Goal: Task Accomplishment & Management: Complete application form

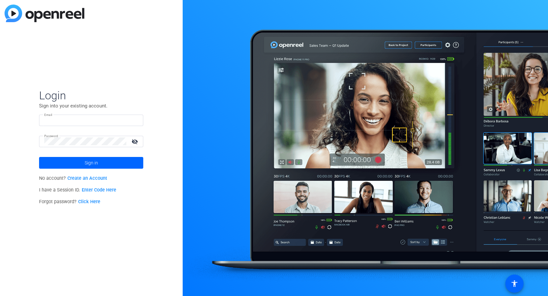
type input "[EMAIL_ADDRESS][DOMAIN_NAME]"
drag, startPoint x: 234, startPoint y: 50, endPoint x: 227, endPoint y: 55, distance: 8.9
click at [234, 50] on div at bounding box center [365, 148] width 365 height 296
click at [123, 160] on span at bounding box center [91, 163] width 104 height 16
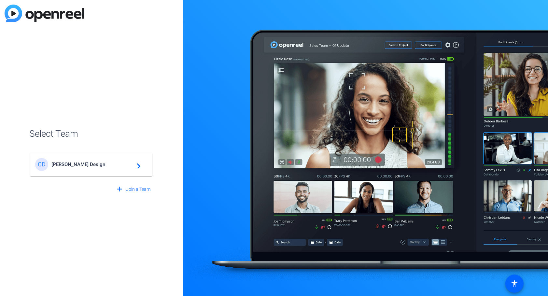
click at [127, 169] on div "[PERSON_NAME] Design navigate_next" at bounding box center [91, 164] width 112 height 13
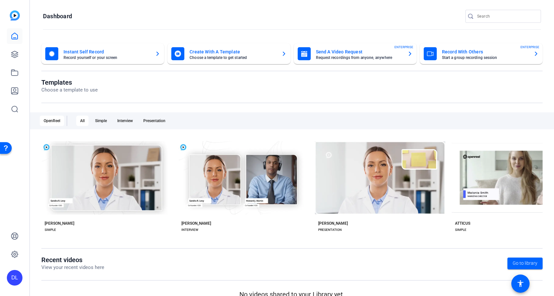
click at [382, 57] on mat-card-subtitle "Request recordings from anyone, anywhere" at bounding box center [359, 58] width 86 height 4
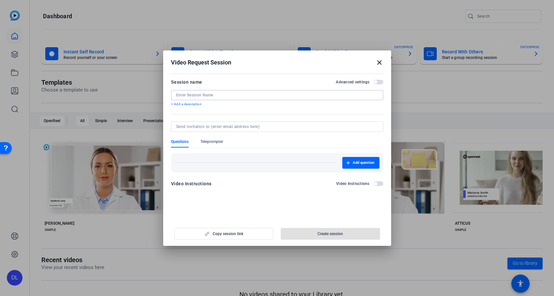
click at [285, 97] on input at bounding box center [277, 94] width 202 height 5
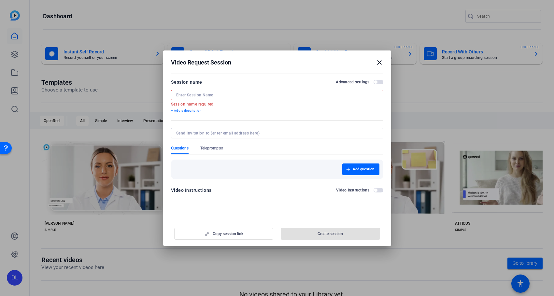
click at [227, 96] on input at bounding box center [277, 94] width 202 height 5
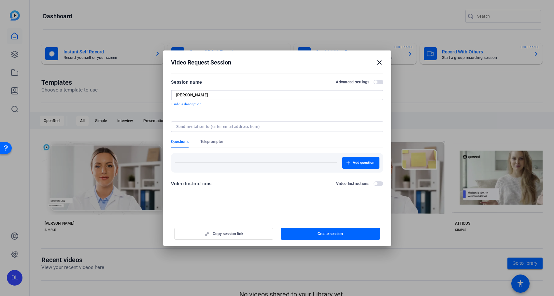
type input "[PERSON_NAME]"
click at [234, 128] on input at bounding box center [275, 126] width 199 height 5
click at [228, 193] on mat-dialog-content "Session name Advanced settings [PERSON_NAME] + Add a description Questions Tele…" at bounding box center [277, 135] width 228 height 127
click at [220, 162] on div "Add question" at bounding box center [277, 163] width 204 height 12
click at [358, 166] on span "button" at bounding box center [360, 163] width 37 height 16
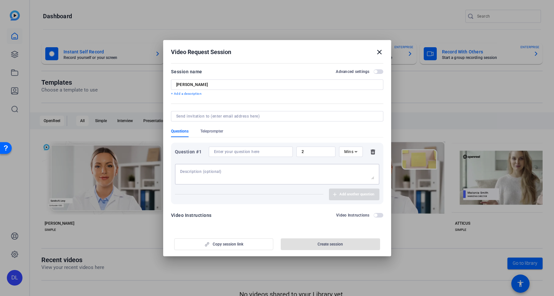
click at [268, 176] on textarea at bounding box center [277, 174] width 194 height 10
type textarea "Say Hi, your name, and role at [GEOGRAPHIC_DATA]. Then answer the question, "Wh…"
click at [306, 148] on div "2" at bounding box center [316, 152] width 29 height 10
drag, startPoint x: 308, startPoint y: 152, endPoint x: 296, endPoint y: 152, distance: 12.4
click at [296, 152] on div "2" at bounding box center [315, 152] width 39 height 10
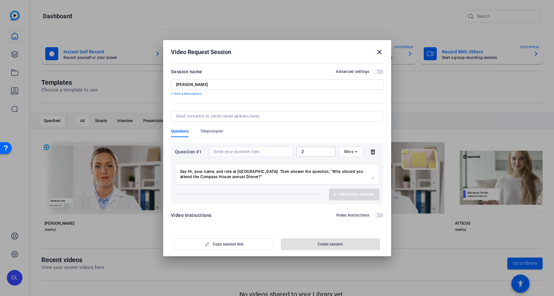
click at [346, 151] on span "Mins" at bounding box center [348, 151] width 9 height 5
click at [349, 166] on span "Sec" at bounding box center [347, 165] width 7 height 8
drag, startPoint x: 304, startPoint y: 155, endPoint x: 291, endPoint y: 154, distance: 13.4
click at [291, 154] on div "Question #1 2 Sec" at bounding box center [277, 152] width 204 height 10
click at [289, 152] on div "Question #1 2 Sec" at bounding box center [277, 152] width 204 height 10
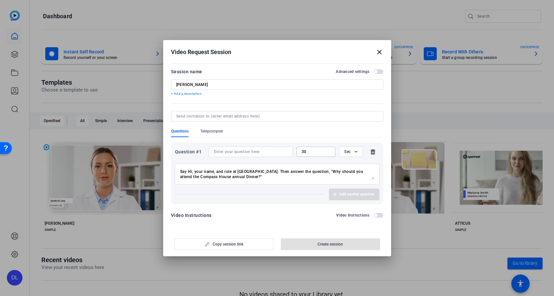
type input "30"
click at [283, 195] on div "Add another question" at bounding box center [277, 195] width 204 height 12
click at [290, 212] on div "Video Instructions Video Instructions" at bounding box center [277, 215] width 212 height 8
click at [267, 118] on input at bounding box center [275, 116] width 199 height 5
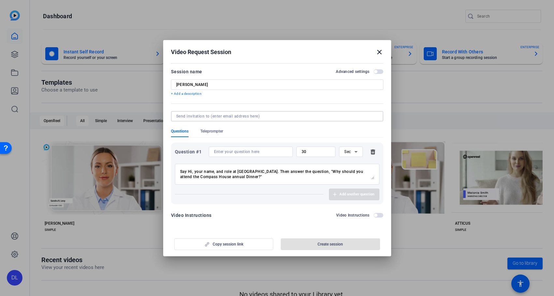
click at [192, 116] on input at bounding box center [275, 116] width 199 height 5
paste input "[EMAIL_ADDRESS][DOMAIN_NAME]"
type input "[EMAIL_ADDRESS][DOMAIN_NAME]"
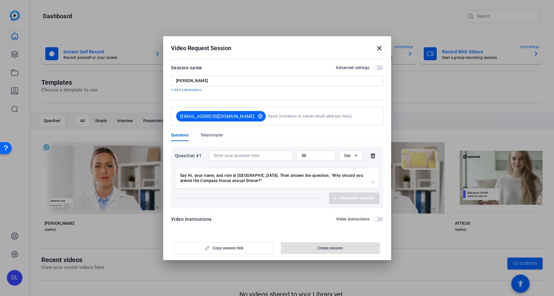
click at [376, 216] on div "Video Instructions Video Instructions" at bounding box center [277, 219] width 212 height 8
click at [376, 219] on span "button" at bounding box center [375, 218] width 3 height 3
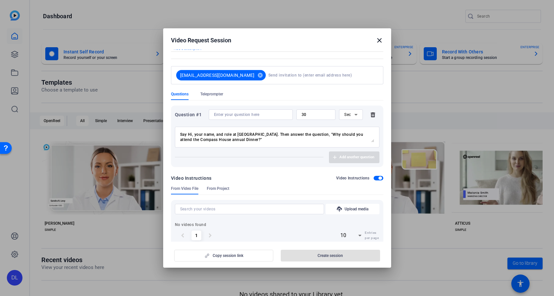
scroll to position [46, 0]
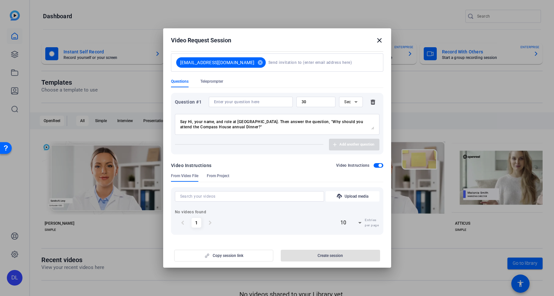
click at [378, 164] on span "button" at bounding box center [379, 165] width 3 height 3
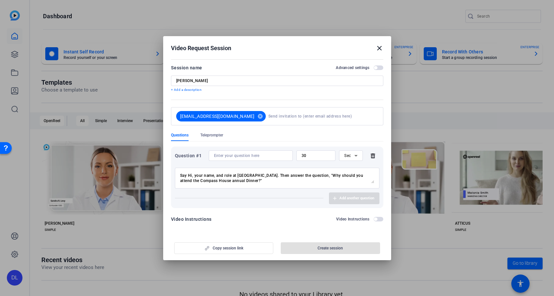
scroll to position [0, 0]
click at [234, 247] on div "Copy session link Create session" at bounding box center [277, 245] width 212 height 17
click at [205, 249] on div "Copy session link Create session" at bounding box center [277, 245] width 212 height 17
click at [311, 247] on div "Copy session link Create session" at bounding box center [277, 245] width 212 height 17
click at [333, 119] on input at bounding box center [321, 116] width 107 height 13
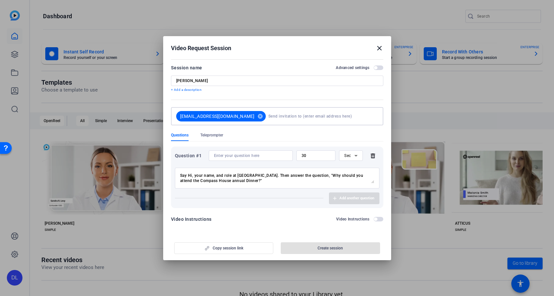
click at [203, 214] on form "Session name Advanced settings [PERSON_NAME] + Add a description [EMAIL_ADDRESS…" at bounding box center [277, 145] width 212 height 163
click at [241, 197] on div "Add another question" at bounding box center [277, 198] width 204 height 12
click at [231, 156] on input at bounding box center [251, 155] width 74 height 5
click at [244, 179] on textarea "Say Hi, your name, and role at [GEOGRAPHIC_DATA]. Then answer the question, "Wh…" at bounding box center [277, 178] width 194 height 10
drag, startPoint x: 328, startPoint y: 175, endPoint x: 331, endPoint y: 183, distance: 9.5
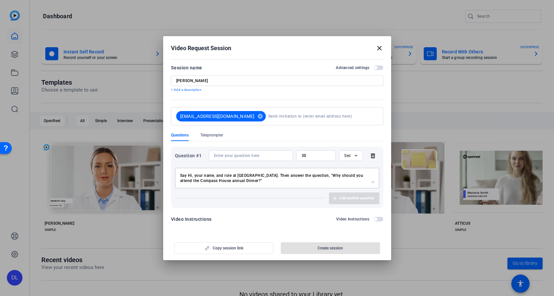
click at [331, 183] on div "Say Hi, your name, and role at [GEOGRAPHIC_DATA]. Then answer the question, "Wh…" at bounding box center [277, 178] width 194 height 21
click at [229, 155] on input at bounding box center [251, 155] width 74 height 5
paste input ""Why should you attend the Compass House annual Dinner?""
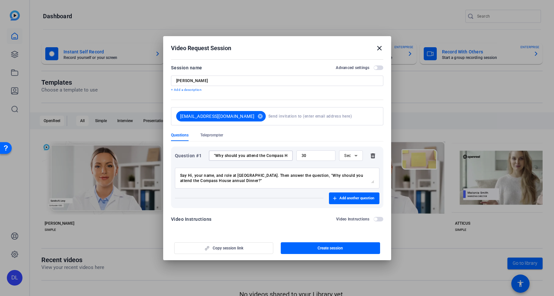
scroll to position [0, 38]
type input ""Why should you attend the Compass House annual Dinner?""
click at [270, 200] on div "Add another question" at bounding box center [277, 198] width 204 height 12
click at [255, 249] on div "Copy session link Create session" at bounding box center [277, 245] width 212 height 17
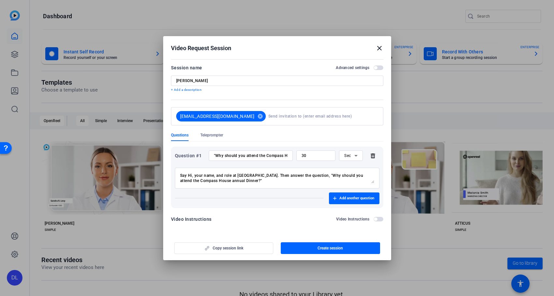
click at [216, 250] on div "Copy session link Create session" at bounding box center [277, 245] width 212 height 17
click at [322, 247] on span "Create session" at bounding box center [329, 248] width 25 height 5
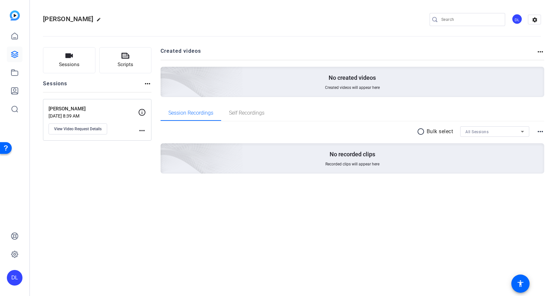
click at [144, 133] on mat-icon "more_horiz" at bounding box center [142, 131] width 8 height 8
click at [94, 131] on div at bounding box center [277, 148] width 554 height 296
click at [80, 131] on span "View Video Request Details" at bounding box center [78, 128] width 48 height 5
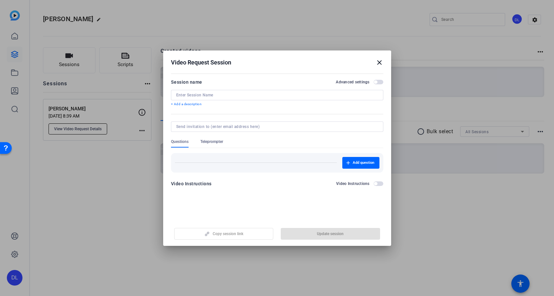
type input "[PERSON_NAME]"
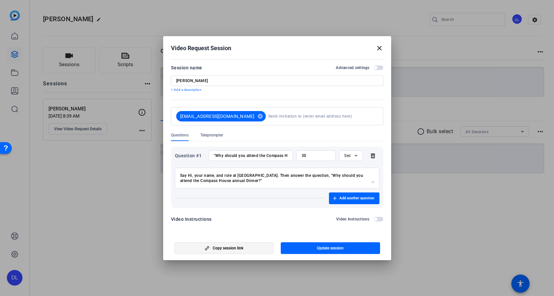
click at [247, 250] on span "button" at bounding box center [224, 248] width 99 height 16
drag, startPoint x: 78, startPoint y: 169, endPoint x: 83, endPoint y: 169, distance: 4.9
click at [78, 169] on div at bounding box center [277, 148] width 554 height 296
click at [298, 214] on form "Session name Advanced settings [PERSON_NAME] + Add a description [EMAIL_ADDRESS…" at bounding box center [277, 145] width 212 height 163
click at [245, 211] on form "Session name Advanced settings [PERSON_NAME] + Add a description [EMAIL_ADDRESS…" at bounding box center [277, 145] width 212 height 163
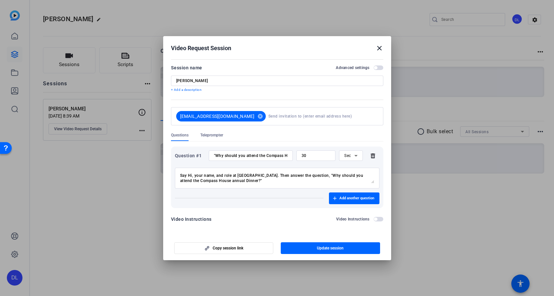
click at [379, 48] on mat-icon "close" at bounding box center [379, 48] width 8 height 8
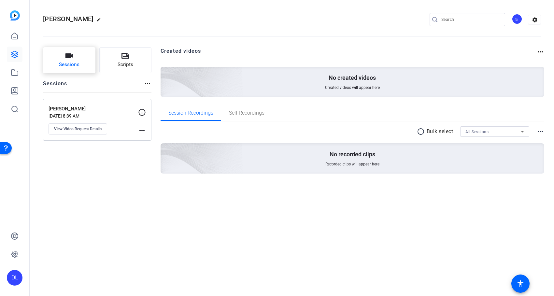
click at [78, 68] on span "Sessions" at bounding box center [69, 64] width 21 height 7
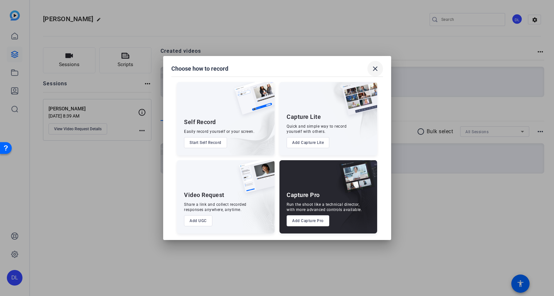
click at [375, 68] on mat-icon "close" at bounding box center [375, 69] width 8 height 8
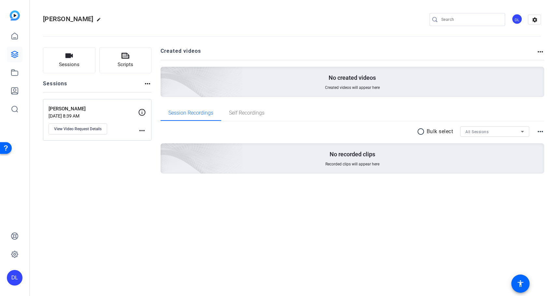
click at [141, 133] on mat-icon "more_horiz" at bounding box center [142, 131] width 8 height 8
click at [67, 191] on div at bounding box center [277, 148] width 554 height 296
click at [255, 117] on span "Self Recordings" at bounding box center [246, 113] width 35 height 16
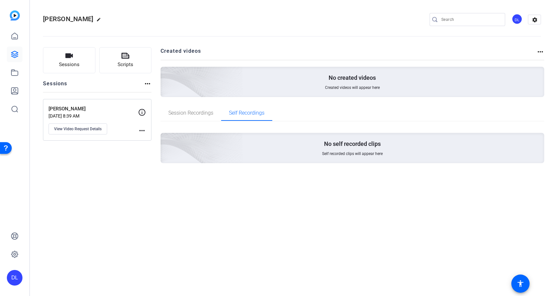
click at [16, 14] on img at bounding box center [15, 15] width 10 height 10
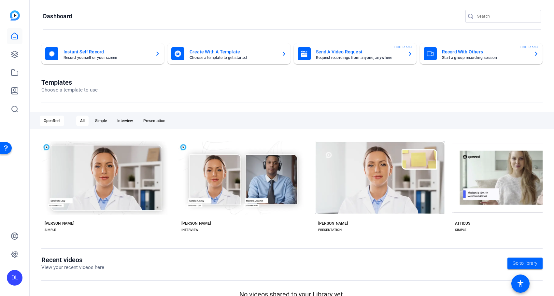
click at [344, 57] on mat-card-subtitle "Request recordings from anyone, anywhere" at bounding box center [359, 58] width 86 height 4
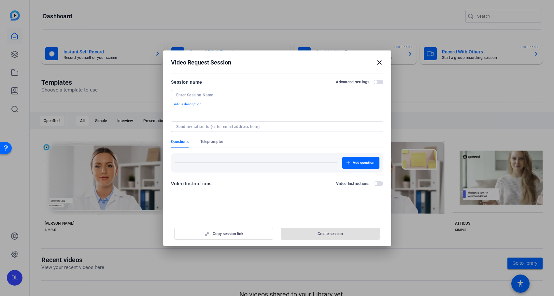
click at [263, 96] on input at bounding box center [277, 94] width 202 height 5
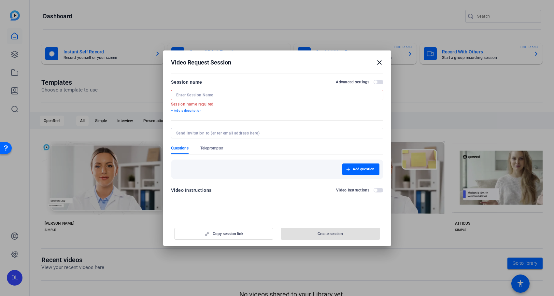
click at [280, 92] on div at bounding box center [277, 95] width 202 height 10
click at [279, 97] on input at bounding box center [277, 94] width 202 height 5
paste input "[PERSON_NAME]"
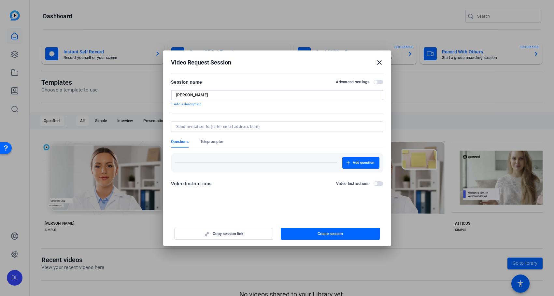
type input "[PERSON_NAME]"
click at [276, 130] on div at bounding box center [277, 126] width 202 height 10
click at [287, 128] on input at bounding box center [275, 126] width 199 height 5
paste input "[EMAIL_ADDRESS][DOMAIN_NAME]"
type input "[EMAIL_ADDRESS][DOMAIN_NAME]"
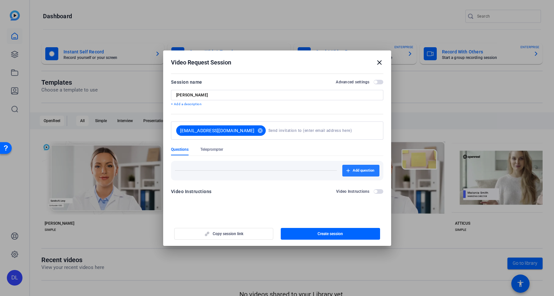
click at [351, 162] on div "Add question" at bounding box center [277, 171] width 212 height 20
click at [347, 172] on icon "button" at bounding box center [348, 171] width 4 height 4
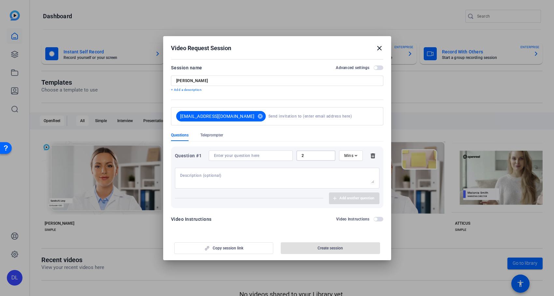
click at [316, 158] on input "2" at bounding box center [316, 155] width 29 height 5
click at [271, 157] on input at bounding box center [251, 155] width 74 height 5
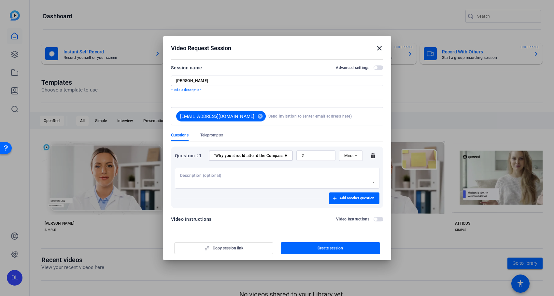
click at [245, 156] on input ""Why you should attend the Compass House Dinner?"" at bounding box center [251, 155] width 74 height 5
type input ""Why should you attend the Compass House Dinner?""
click at [319, 154] on input "2" at bounding box center [316, 155] width 29 height 5
drag, startPoint x: 306, startPoint y: 155, endPoint x: 283, endPoint y: 154, distance: 23.2
click at [283, 154] on div "Question #1 "Why should you attend the Compass House Dinner?" 2 Mins" at bounding box center [277, 155] width 204 height 10
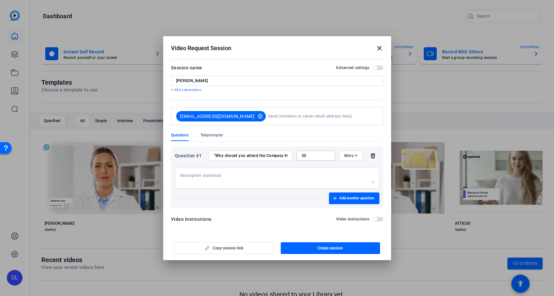
type input "30"
click at [358, 157] on icon at bounding box center [356, 156] width 8 height 8
click at [355, 171] on mat-option "Sec" at bounding box center [350, 168] width 23 height 10
click at [314, 177] on textarea at bounding box center [277, 178] width 194 height 10
click at [277, 156] on input ""Why should you attend the Compass House Dinner?"" at bounding box center [251, 155] width 74 height 5
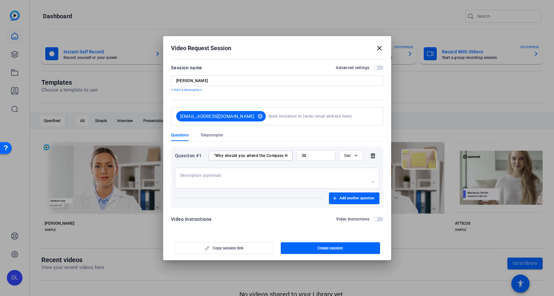
click at [277, 156] on input ""Why should you attend the Compass House Dinner?"" at bounding box center [251, 155] width 74 height 5
click at [305, 176] on textarea at bounding box center [277, 178] width 194 height 10
click at [182, 175] on textarea "SAy hi, introduce yourself and" at bounding box center [277, 178] width 194 height 10
click at [214, 175] on textarea "Say hi, introduce yourself and your role at [GEOGRAPHIC_DATA]. Then answer the …" at bounding box center [277, 178] width 194 height 10
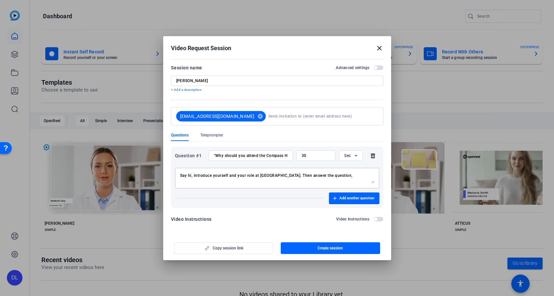
click at [214, 175] on textarea "Say hi, introduce yourself and your role at [GEOGRAPHIC_DATA]. Then answer the …" at bounding box center [277, 178] width 194 height 10
click at [347, 174] on textarea "Say hi, introduce yourself and your role at [GEOGRAPHIC_DATA]. Then answer the …" at bounding box center [277, 178] width 194 height 10
paste textarea ""Why should you attend the Compass House Dinner?""
type textarea "Say hi, introduce yourself and your role at [GEOGRAPHIC_DATA]. Then answer the …"
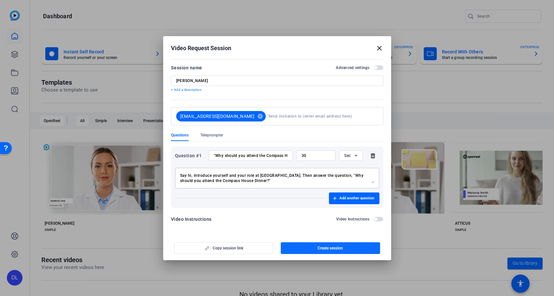
click at [316, 249] on span "button" at bounding box center [330, 248] width 99 height 16
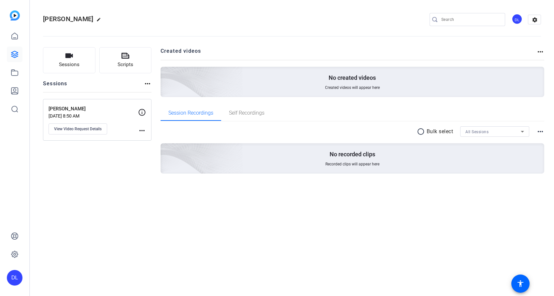
click at [146, 85] on mat-icon "more_horiz" at bounding box center [148, 84] width 8 height 8
click at [142, 131] on div at bounding box center [277, 148] width 554 height 296
click at [140, 131] on mat-icon "more_horiz" at bounding box center [142, 131] width 8 height 8
click at [131, 164] on div at bounding box center [277, 148] width 554 height 296
click at [61, 63] on span "Sessions" at bounding box center [69, 64] width 21 height 7
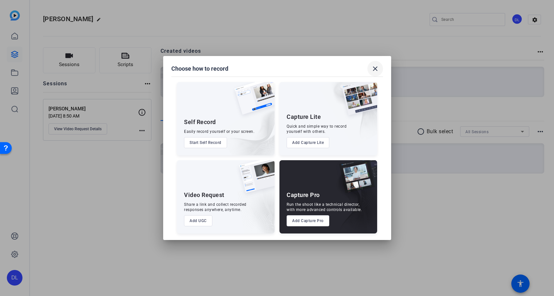
click at [373, 71] on mat-icon "close" at bounding box center [375, 69] width 8 height 8
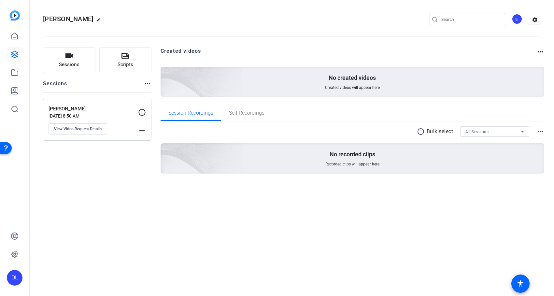
click at [15, 16] on img at bounding box center [15, 15] width 10 height 10
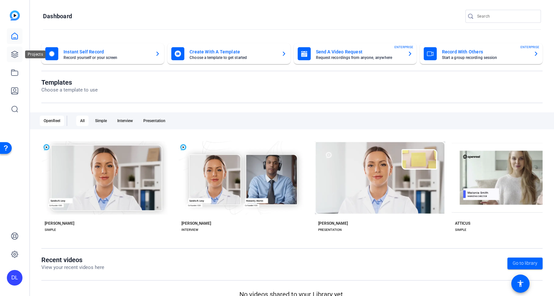
click at [14, 58] on icon at bounding box center [14, 54] width 7 height 7
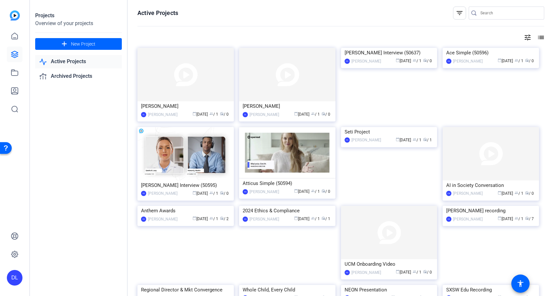
click at [71, 162] on div "Projects Overview of your projects add New Project Active Projects Archived Pro…" at bounding box center [79, 148] width 98 height 296
click at [199, 107] on div "[PERSON_NAME]" at bounding box center [185, 106] width 89 height 10
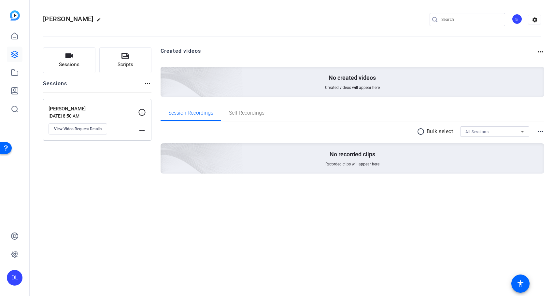
click at [143, 131] on mat-icon "more_horiz" at bounding box center [142, 131] width 8 height 8
click at [128, 184] on div at bounding box center [277, 148] width 554 height 296
click at [141, 113] on icon at bounding box center [142, 112] width 8 height 8
click at [87, 133] on button "View Video Request Details" at bounding box center [78, 128] width 59 height 11
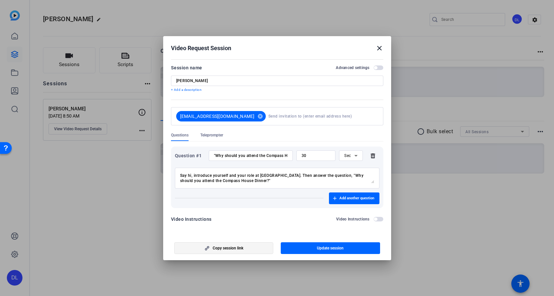
click at [233, 246] on span "Copy session link" at bounding box center [228, 248] width 31 height 5
drag, startPoint x: 77, startPoint y: 189, endPoint x: 85, endPoint y: 186, distance: 9.1
click at [77, 189] on div at bounding box center [277, 148] width 554 height 296
click at [379, 49] on mat-icon "close" at bounding box center [379, 48] width 8 height 8
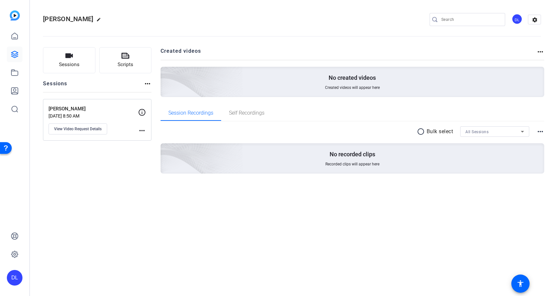
click at [18, 18] on img at bounding box center [15, 15] width 10 height 10
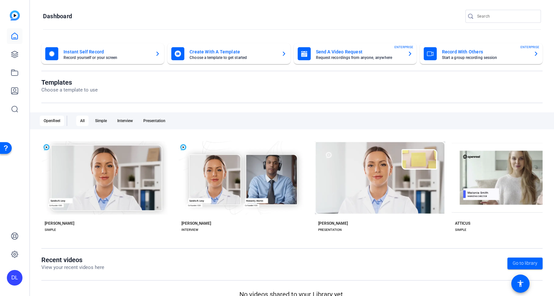
click at [345, 58] on mat-card-subtitle "Request recordings from anyone, anywhere" at bounding box center [359, 58] width 86 height 4
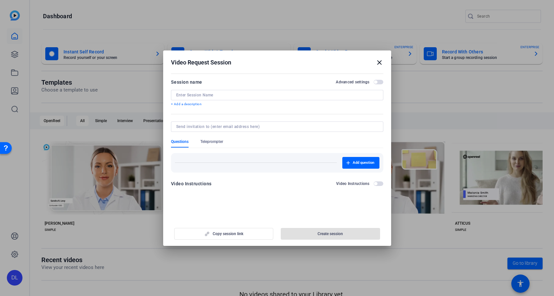
click at [275, 96] on input at bounding box center [277, 94] width 202 height 5
paste input "lfreeman@compasshouse.org"
type input "lfreeman@compasshouse.org"
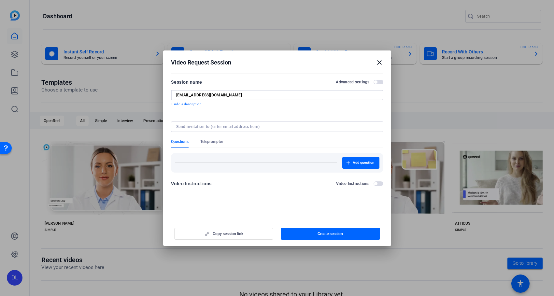
drag, startPoint x: 211, startPoint y: 95, endPoint x: 152, endPoint y: 95, distance: 59.3
click at [152, 95] on div "Video Request Session close Session name Advanced settings lfreeman@compasshous…" at bounding box center [277, 148] width 554 height 296
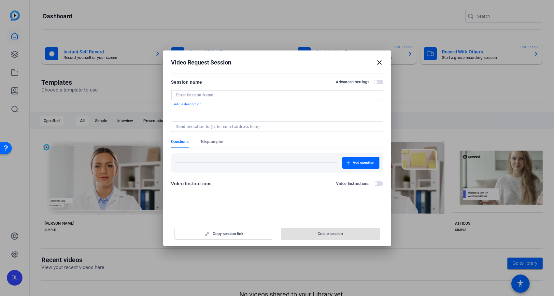
click at [186, 126] on form "Session name Advanced settings + Add a description Questions Teleprompter Add q…" at bounding box center [277, 134] width 212 height 113
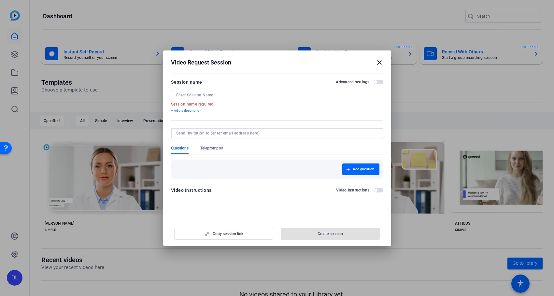
paste input "lfreeman@compasshouse.org"
type input "lfreeman@compasshouse.org"
click at [197, 91] on div at bounding box center [277, 95] width 202 height 10
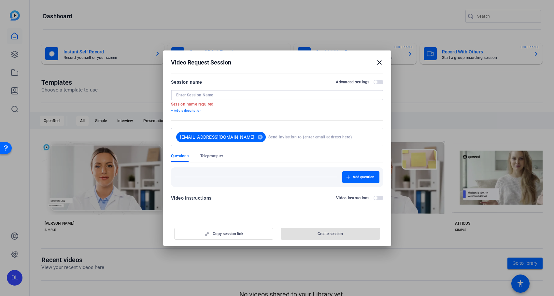
click at [197, 94] on input at bounding box center [277, 94] width 202 height 5
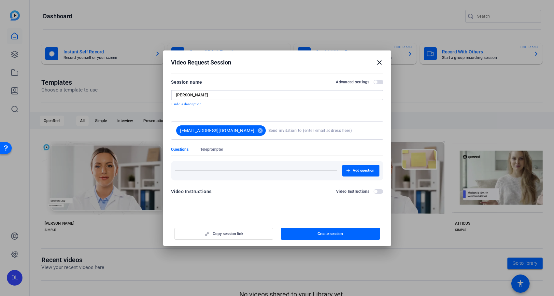
type input "Lisa Freeman"
click at [331, 153] on div "Questions Teleprompter" at bounding box center [277, 151] width 212 height 8
click at [353, 170] on span "Add question" at bounding box center [363, 170] width 21 height 5
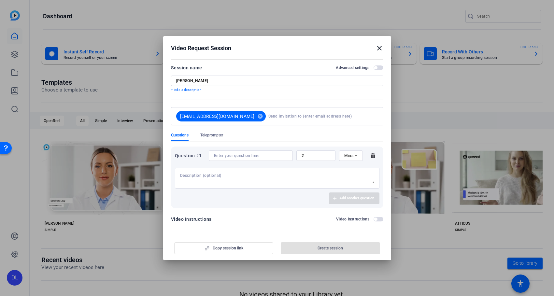
click at [321, 158] on input "2" at bounding box center [316, 155] width 29 height 5
drag, startPoint x: 300, startPoint y: 158, endPoint x: 251, endPoint y: 156, distance: 48.2
click at [251, 156] on div "Question #1 2 Mins" at bounding box center [277, 155] width 204 height 10
type input "30"
click at [353, 154] on icon at bounding box center [356, 156] width 8 height 8
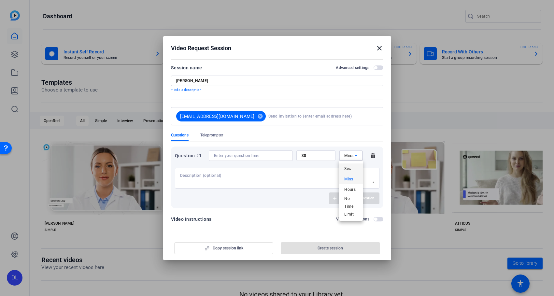
click at [349, 170] on span "Sec" at bounding box center [347, 169] width 7 height 8
click at [253, 154] on input at bounding box center [251, 155] width 74 height 5
paste input ""Why should you attend the Compass House Dinner?""
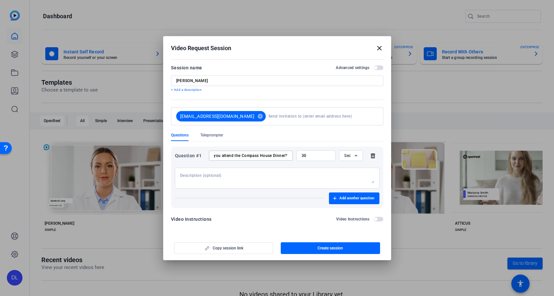
type input ""Why should you attend the Compass House Dinner?""
click at [240, 180] on textarea at bounding box center [277, 178] width 194 height 10
click at [264, 174] on textarea at bounding box center [277, 178] width 194 height 10
paste textarea "Say hi, introduce yourself and your role at [GEOGRAPHIC_DATA]. Then answer the …"
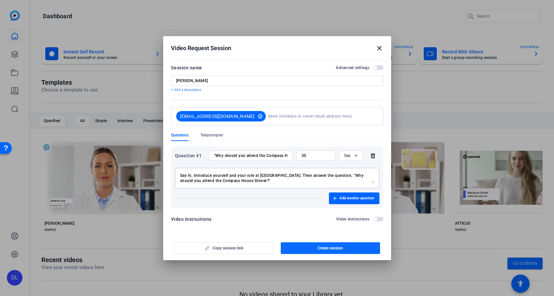
type textarea "Say hi, introduce yourself and your role at [GEOGRAPHIC_DATA]. Then answer the …"
click at [320, 246] on span "Create session" at bounding box center [329, 248] width 25 height 5
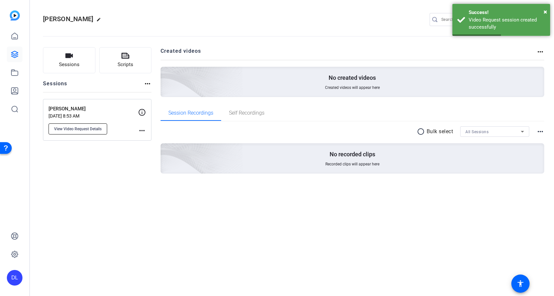
click at [75, 132] on button "View Video Request Details" at bounding box center [78, 128] width 59 height 11
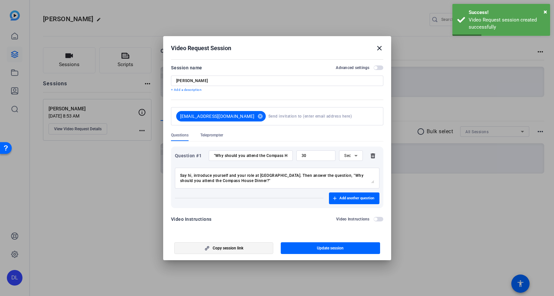
click at [219, 245] on span "button" at bounding box center [224, 248] width 99 height 16
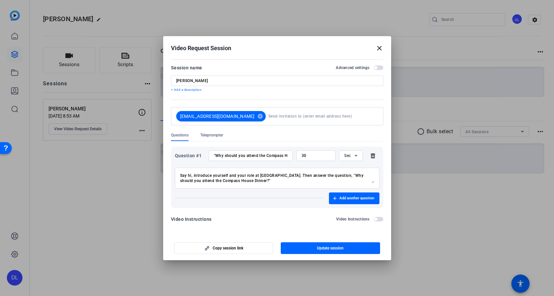
click at [82, 186] on div at bounding box center [277, 148] width 554 height 296
click at [251, 248] on span "button" at bounding box center [224, 248] width 99 height 16
click at [72, 169] on div at bounding box center [277, 148] width 554 height 296
click at [381, 49] on mat-icon "close" at bounding box center [379, 48] width 8 height 8
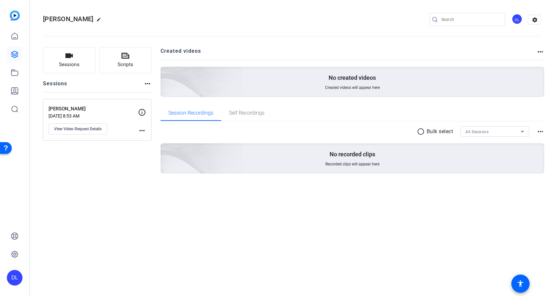
click at [82, 196] on div "Sessions Scripts Sessions more_horiz Lisa Freeman Oct 06, 2025 @ 8:53 AM View V…" at bounding box center [292, 120] width 524 height 163
click at [16, 18] on img at bounding box center [15, 15] width 10 height 10
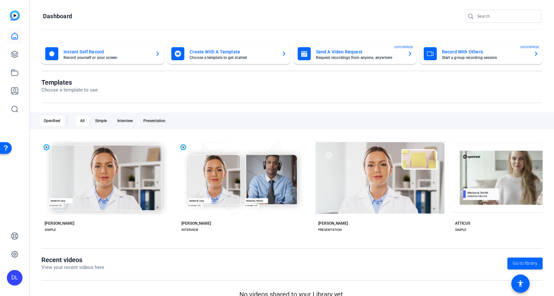
click at [359, 58] on mat-card-subtitle "Request recordings from anyone, anywhere" at bounding box center [359, 58] width 86 height 4
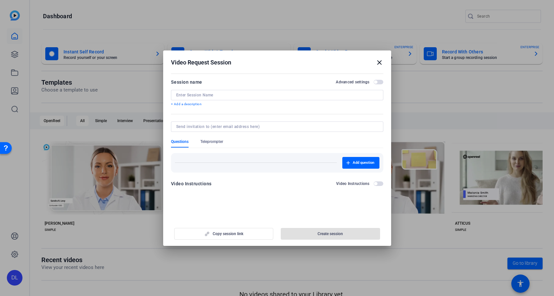
click at [246, 97] on input at bounding box center [277, 94] width 202 height 5
paste input "mmancuso@compasshouse.org"
type input "mmancuso@compasshouse.org"
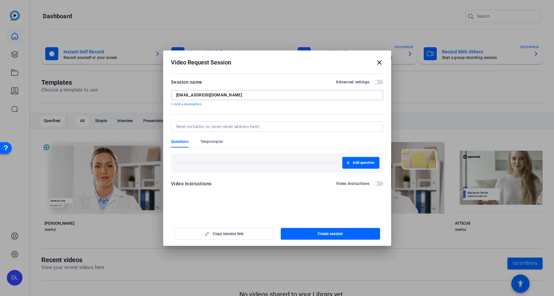
drag, startPoint x: 235, startPoint y: 95, endPoint x: 154, endPoint y: 97, distance: 81.7
click at [154, 97] on div "Video Request Session close Session name Advanced settings mmancuso@compasshous…" at bounding box center [277, 148] width 554 height 296
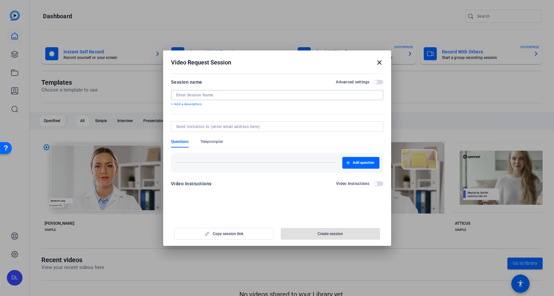
click at [185, 126] on form "Session name Advanced settings + Add a description Questions Teleprompter Add q…" at bounding box center [277, 134] width 212 height 113
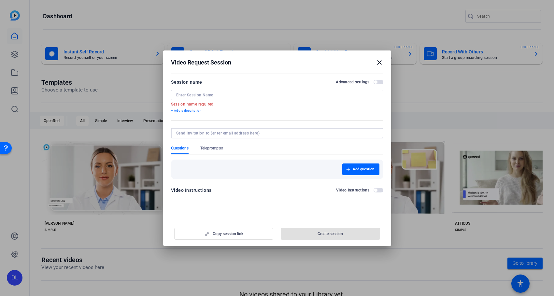
paste input "mmancuso@compasshouse.org"
type input "mmancuso@compasshouse.org"
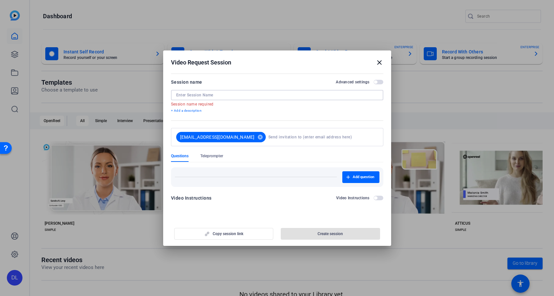
click at [202, 94] on input at bounding box center [277, 94] width 202 height 5
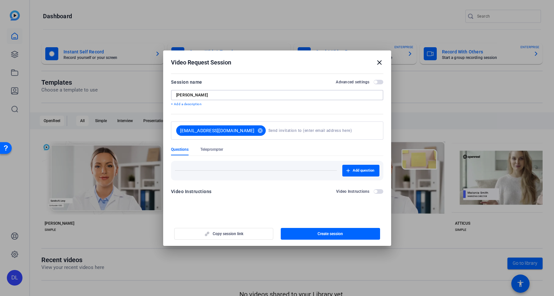
click at [180, 96] on input "MArk Mancuso" at bounding box center [277, 94] width 202 height 5
type input "Mark Mancuso"
click at [356, 173] on span "button" at bounding box center [360, 171] width 37 height 16
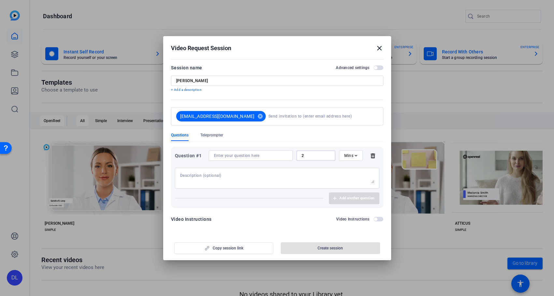
drag, startPoint x: 317, startPoint y: 155, endPoint x: 293, endPoint y: 155, distance: 24.1
click at [293, 155] on div "Question #1 2 Mins" at bounding box center [277, 155] width 204 height 10
type input "30"
click at [356, 159] on icon at bounding box center [356, 156] width 8 height 8
click at [351, 169] on span "Sec" at bounding box center [347, 169] width 7 height 8
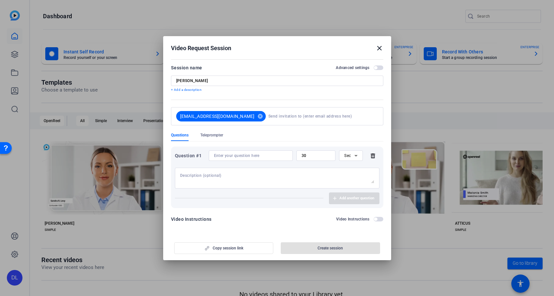
click at [272, 159] on div at bounding box center [251, 155] width 74 height 10
click at [273, 157] on input at bounding box center [251, 155] width 74 height 5
paste input ""Why should you attend the Compass House Dinner?""
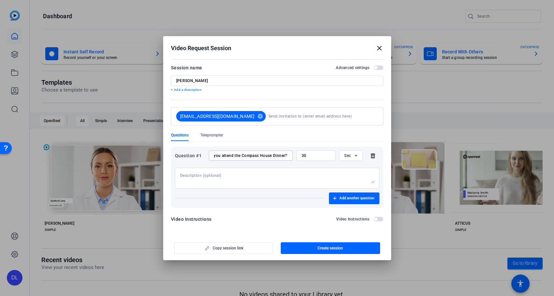
type input ""Why should you attend the Compass House Dinner?""
click at [242, 175] on textarea at bounding box center [277, 178] width 194 height 10
click at [200, 179] on textarea at bounding box center [277, 178] width 194 height 10
paste textarea "Say hi, introduce yourself and your role at [GEOGRAPHIC_DATA]. Then answer the …"
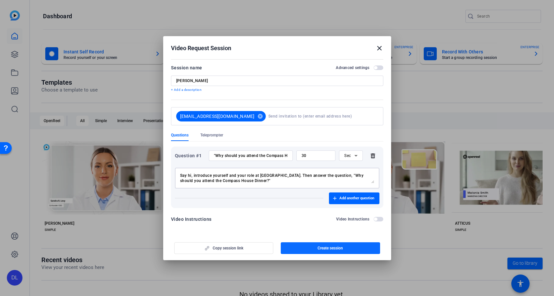
type textarea "Say hi, introduce yourself and your role at [GEOGRAPHIC_DATA]. Then answer the …"
click at [324, 247] on span "Create session" at bounding box center [329, 248] width 25 height 5
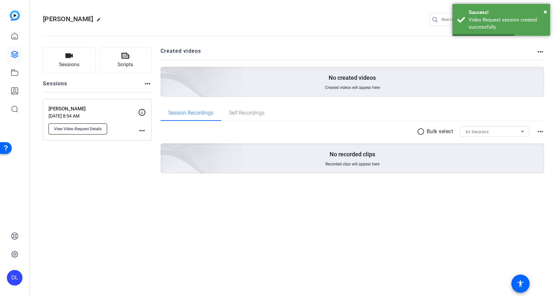
click at [85, 127] on span "View Video Request Details" at bounding box center [78, 128] width 48 height 5
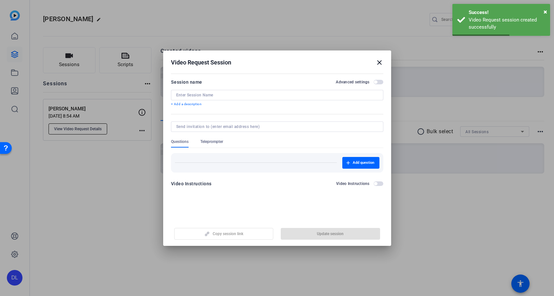
type input "Mark Mancuso"
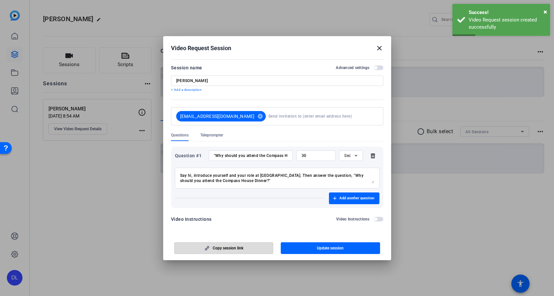
click at [221, 250] on span "Copy session link" at bounding box center [228, 248] width 31 height 5
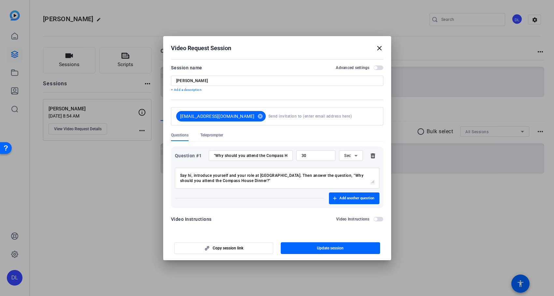
click at [84, 170] on div at bounding box center [277, 148] width 554 height 296
click at [379, 50] on mat-icon "close" at bounding box center [379, 48] width 8 height 8
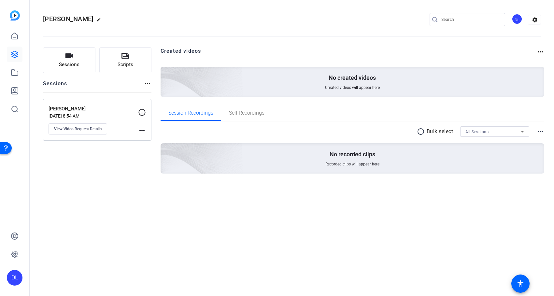
drag, startPoint x: 15, startPoint y: 20, endPoint x: 21, endPoint y: 21, distance: 6.2
click at [15, 20] on img at bounding box center [15, 15] width 10 height 10
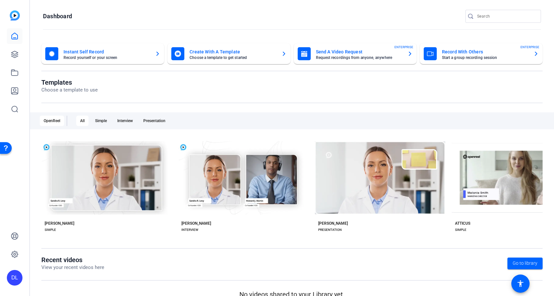
click at [348, 57] on mat-card-subtitle "Request recordings from anyone, anywhere" at bounding box center [359, 58] width 86 height 4
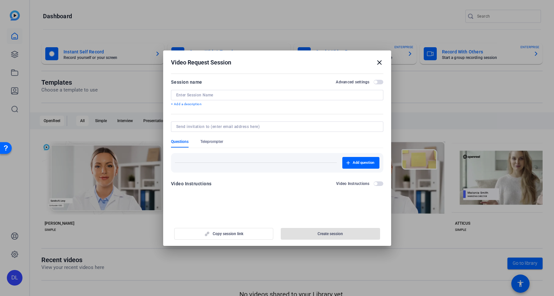
click at [189, 96] on input at bounding box center [277, 94] width 202 height 5
paste input "Tosha"
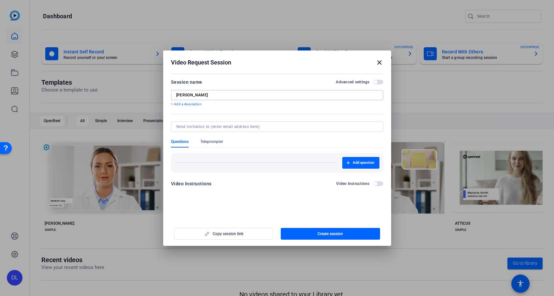
type input "Tosha"
click at [247, 127] on input at bounding box center [275, 126] width 199 height 5
paste input "lshelton@compasshouse.org"
type input "lshelton@compasshouse.org"
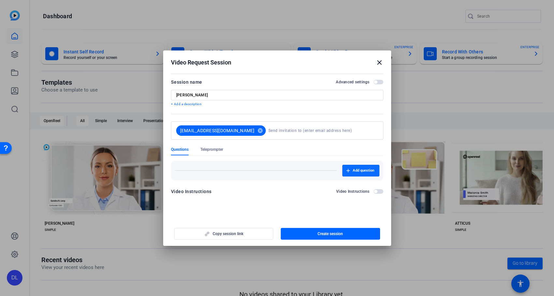
click at [360, 171] on span "Add question" at bounding box center [363, 170] width 21 height 5
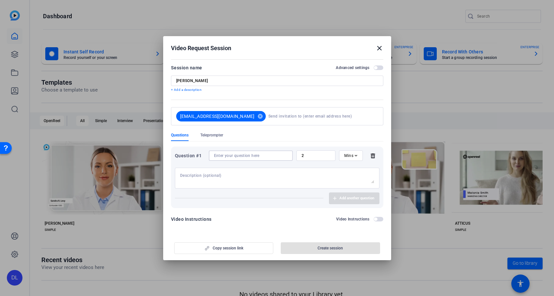
click at [235, 157] on input at bounding box center [251, 155] width 74 height 5
paste input ""Why should you attend the Compass House Dinner?""
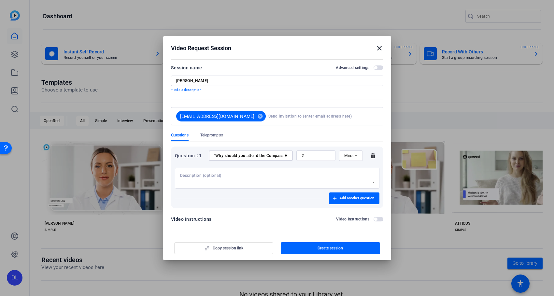
scroll to position [0, 25]
type input ""Why should you attend the Compass House Dinner?""
click at [325, 158] on input "2" at bounding box center [316, 155] width 29 height 5
drag, startPoint x: 309, startPoint y: 158, endPoint x: 287, endPoint y: 157, distance: 22.2
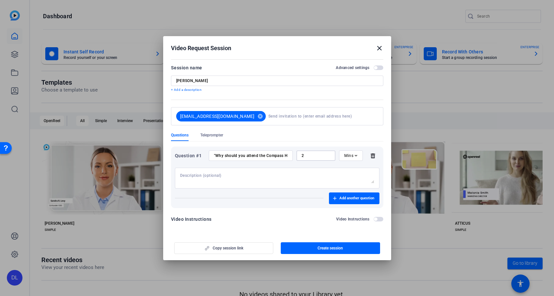
click at [287, 157] on div "Question #1 "Why should you attend the Compass House Dinner?" 2 Mins" at bounding box center [277, 155] width 204 height 10
type input "30"
click at [350, 156] on span "Mins" at bounding box center [348, 155] width 9 height 5
click at [350, 168] on span "Sec" at bounding box center [347, 169] width 7 height 8
click at [298, 177] on textarea at bounding box center [277, 178] width 194 height 10
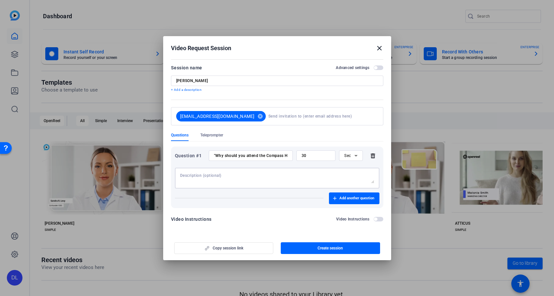
click at [245, 177] on textarea at bounding box center [277, 178] width 194 height 10
paste textarea "Say hi, introduce yourself and your role at Compass House. Then answer the ques…"
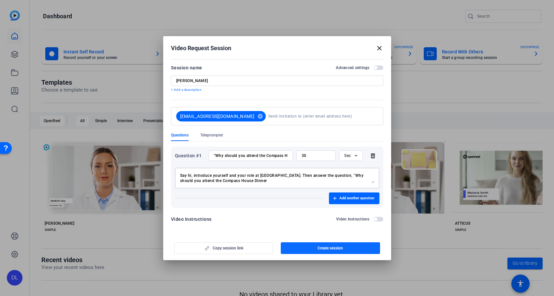
type textarea "Say hi, introduce yourself and your role at Compass House. Then answer the ques…"
click at [326, 248] on span "Create session" at bounding box center [329, 248] width 25 height 5
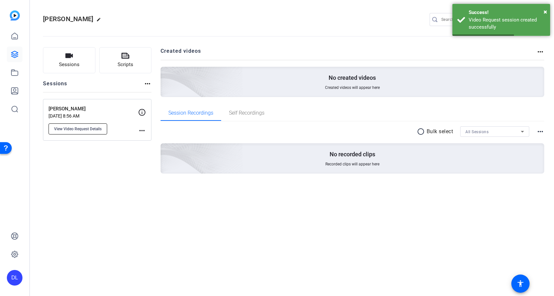
click at [88, 131] on span "View Video Request Details" at bounding box center [78, 128] width 48 height 5
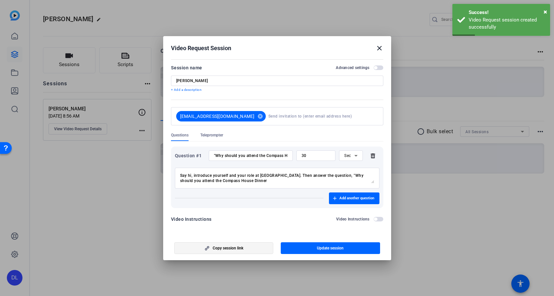
click at [211, 250] on span "button" at bounding box center [224, 248] width 99 height 16
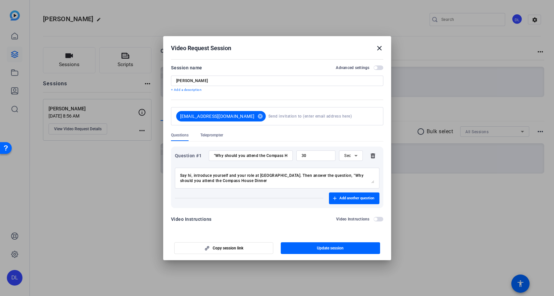
drag, startPoint x: 79, startPoint y: 159, endPoint x: 83, endPoint y: 153, distance: 6.9
click at [80, 159] on div at bounding box center [277, 148] width 554 height 296
click at [92, 127] on div at bounding box center [277, 148] width 554 height 296
click at [217, 248] on span "Copy session link" at bounding box center [228, 248] width 31 height 5
click at [70, 241] on div at bounding box center [277, 148] width 554 height 296
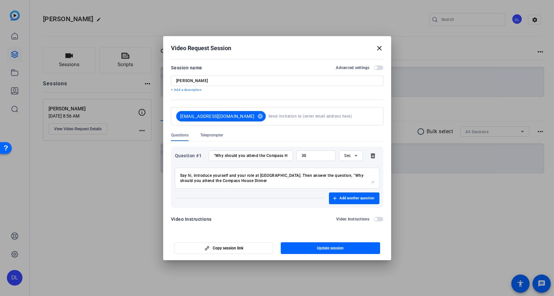
click at [90, 175] on div at bounding box center [277, 148] width 554 height 296
